Goal: Transaction & Acquisition: Book appointment/travel/reservation

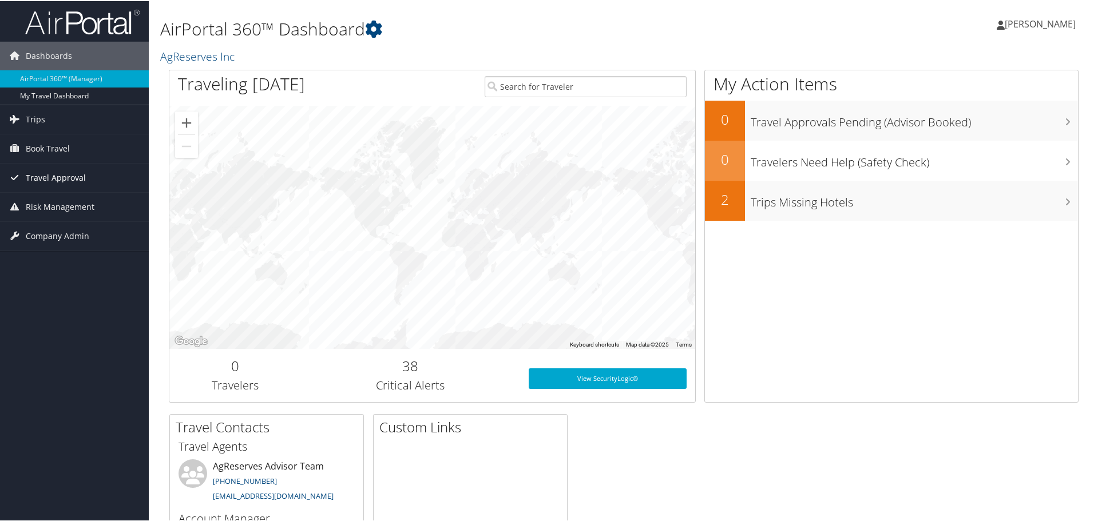
click at [74, 171] on span "Travel Approval" at bounding box center [56, 176] width 60 height 29
click at [63, 156] on span "Book Travel" at bounding box center [48, 147] width 44 height 29
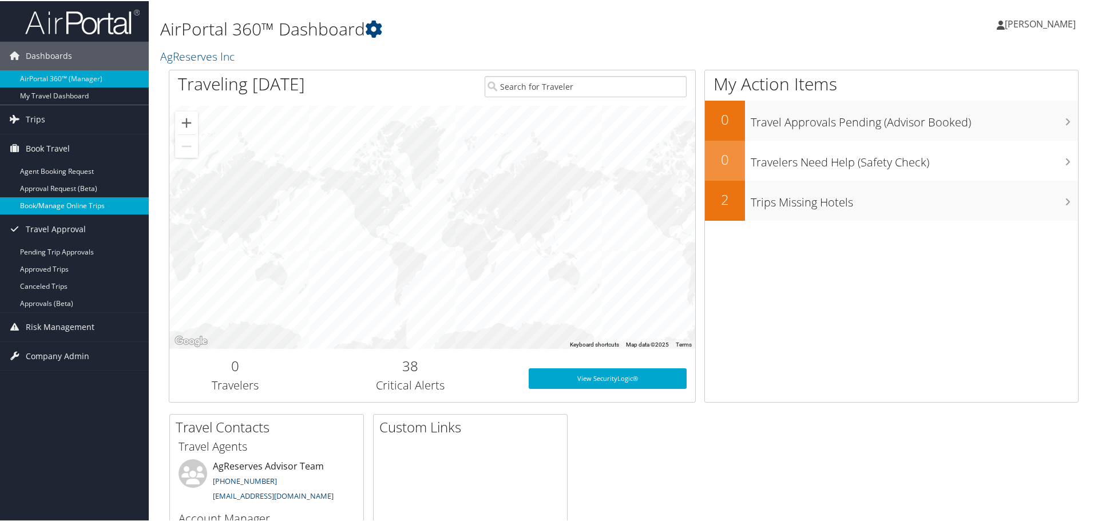
click at [73, 202] on link "Book/Manage Online Trips" at bounding box center [74, 204] width 149 height 17
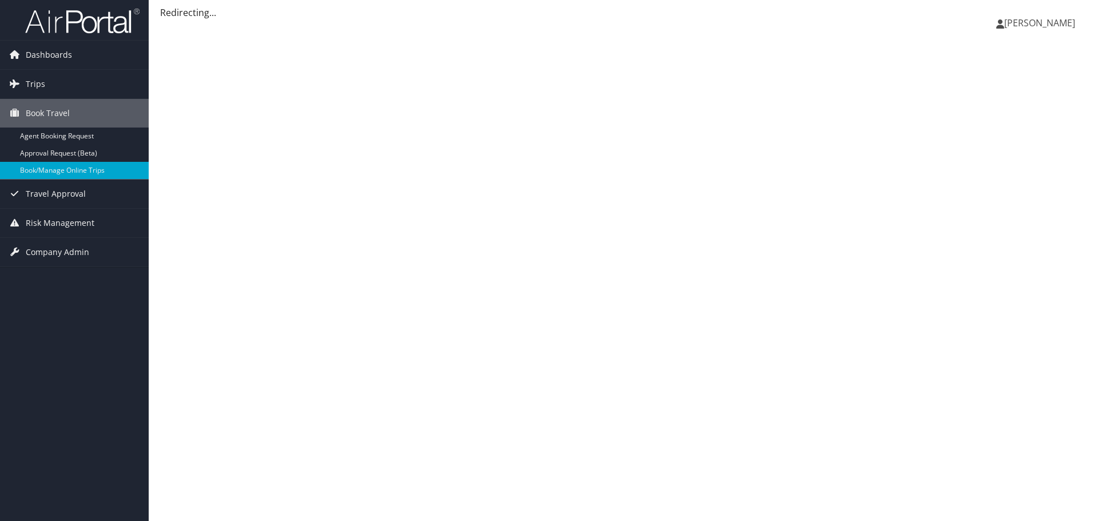
drag, startPoint x: 0, startPoint y: 0, endPoint x: 1064, endPoint y: 15, distance: 1064.0
click at [1064, 15] on link "[PERSON_NAME]" at bounding box center [1041, 23] width 90 height 34
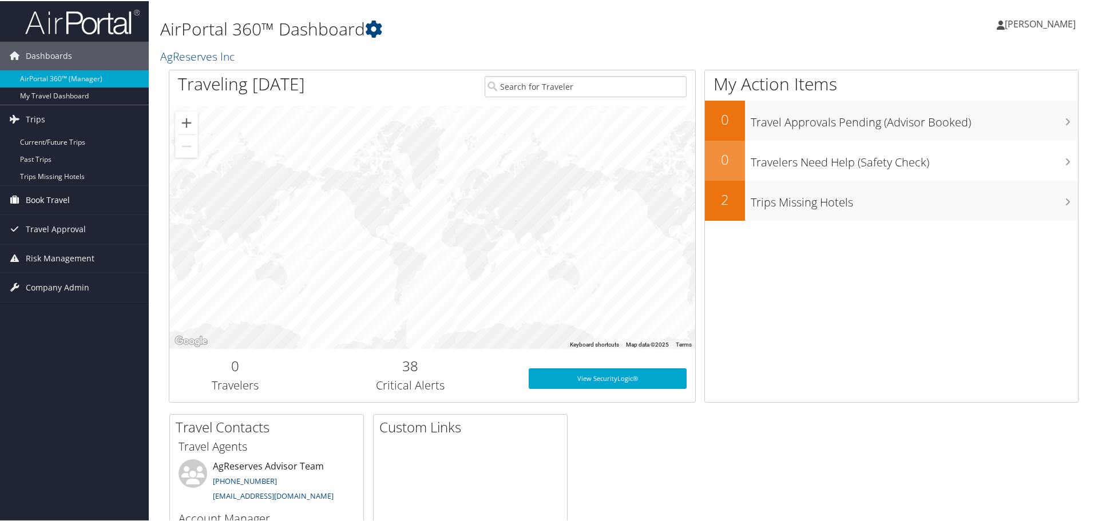
click at [54, 196] on span "Book Travel" at bounding box center [48, 199] width 44 height 29
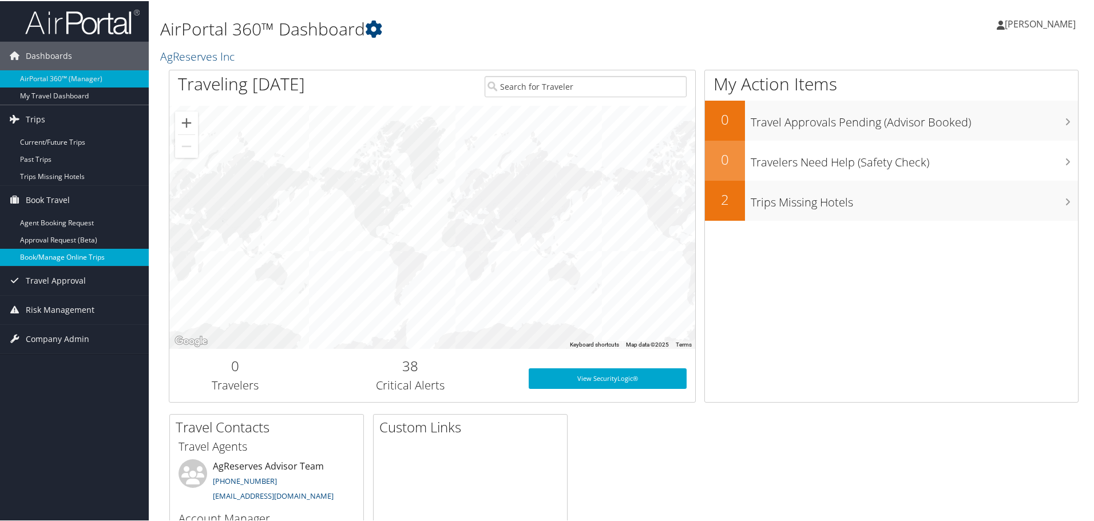
click at [75, 255] on link "Book/Manage Online Trips" at bounding box center [74, 256] width 149 height 17
